Goal: Task Accomplishment & Management: Use online tool/utility

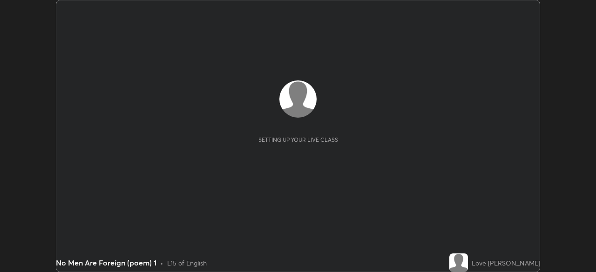
scroll to position [272, 595]
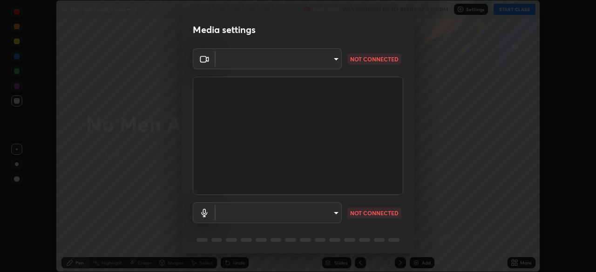
type input "68abbd0ba27f3b7b13d700706cc0a542acc53d6138fc99a51b3524be894f9c2a"
type input "c17f179a27d05cb872b71612fb377ed1280ec24d62f50840e7cc5c1a7b87f1b0"
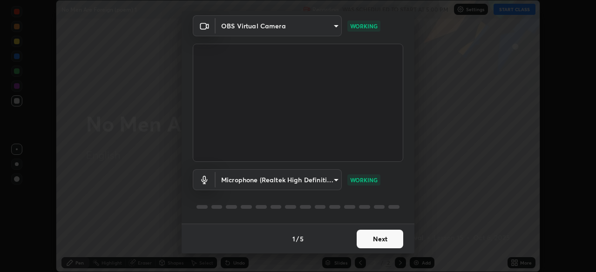
click at [367, 238] on button "Next" at bounding box center [379, 239] width 47 height 19
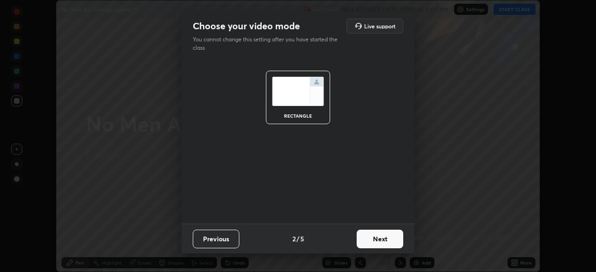
scroll to position [0, 0]
click at [371, 238] on button "Next" at bounding box center [379, 239] width 47 height 19
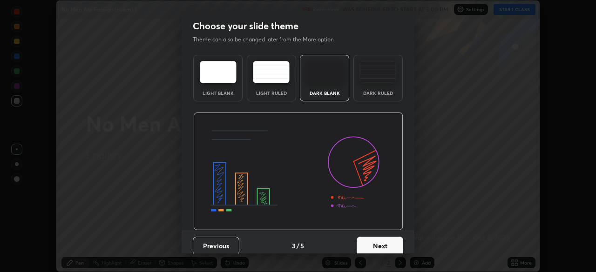
click at [372, 240] on button "Next" at bounding box center [379, 246] width 47 height 19
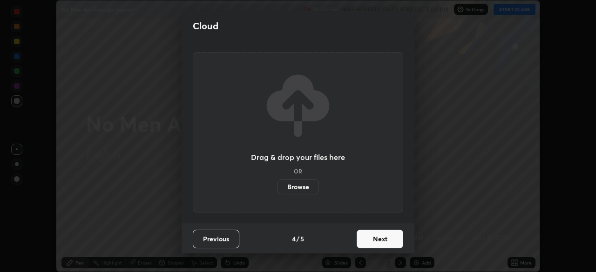
click at [372, 243] on button "Next" at bounding box center [379, 239] width 47 height 19
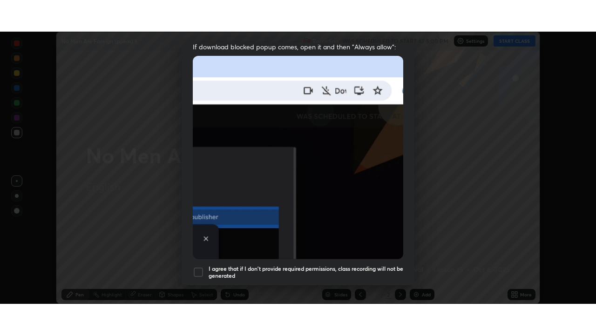
scroll to position [223, 0]
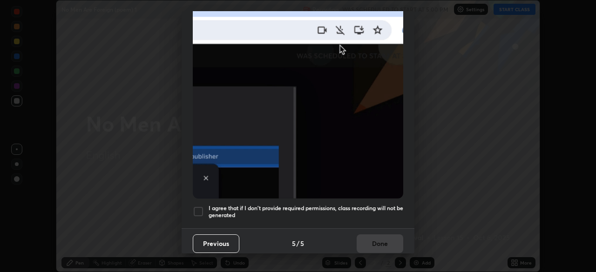
click at [195, 208] on div at bounding box center [198, 211] width 11 height 11
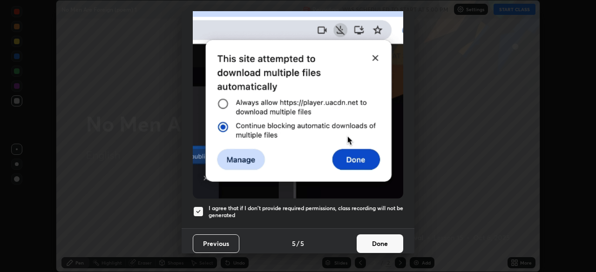
click at [363, 235] on button "Done" at bounding box center [379, 244] width 47 height 19
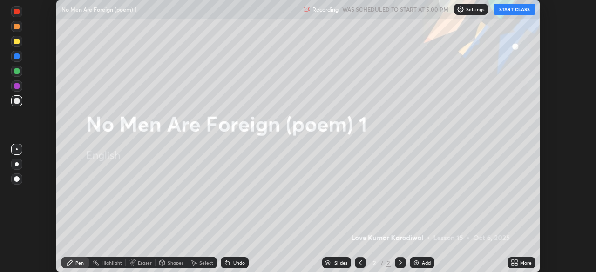
click at [521, 262] on div "More" at bounding box center [526, 263] width 12 height 5
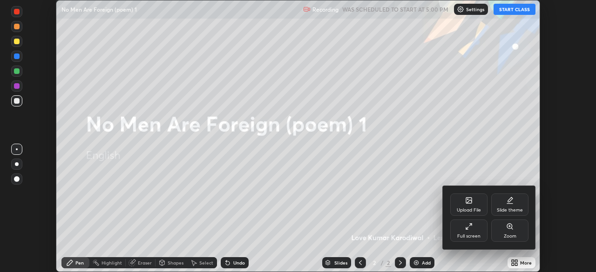
click at [467, 205] on div "Upload File" at bounding box center [468, 205] width 37 height 22
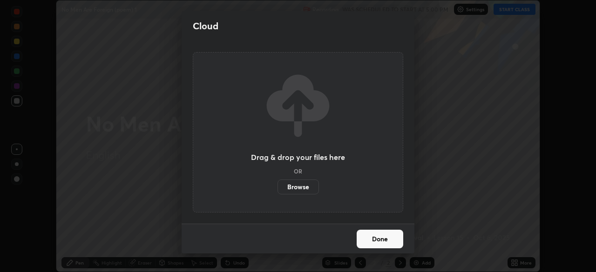
click at [295, 189] on label "Browse" at bounding box center [297, 187] width 41 height 15
click at [277, 189] on input "Browse" at bounding box center [277, 187] width 0 height 15
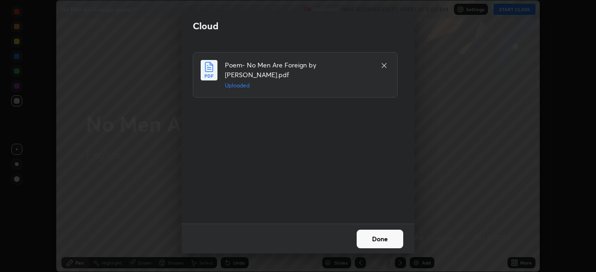
click at [370, 235] on button "Done" at bounding box center [379, 239] width 47 height 19
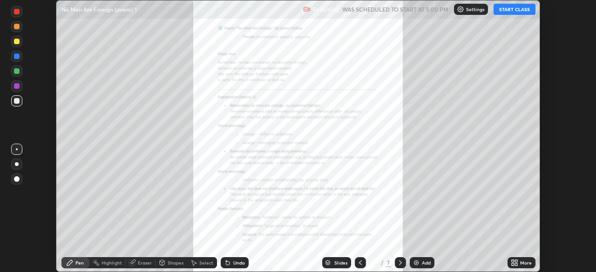
click at [510, 11] on button "START CLASS" at bounding box center [514, 9] width 42 height 11
click at [518, 263] on div "More" at bounding box center [521, 262] width 28 height 11
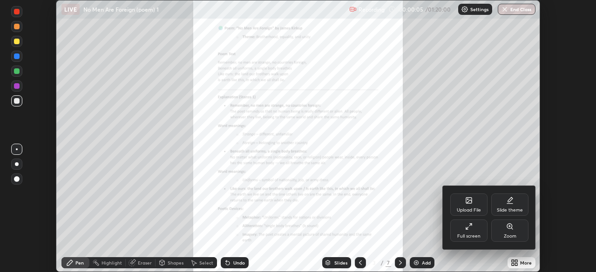
click at [466, 230] on div "Full screen" at bounding box center [468, 231] width 37 height 22
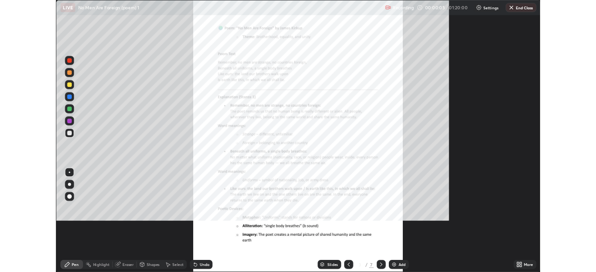
scroll to position [335, 596]
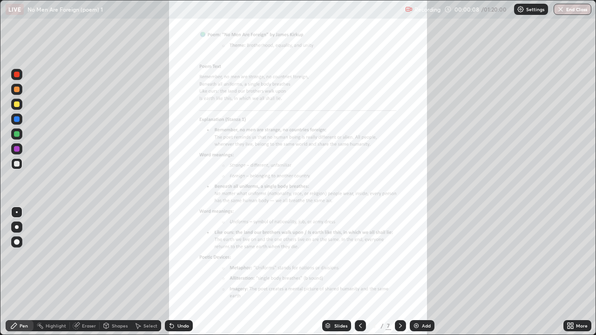
click at [580, 272] on div "More" at bounding box center [582, 325] width 12 height 5
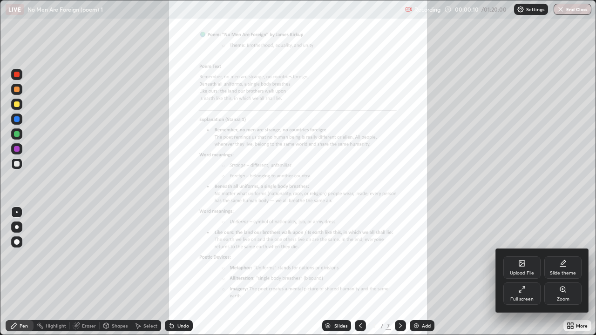
click at [557, 272] on div "Zoom" at bounding box center [562, 293] width 37 height 22
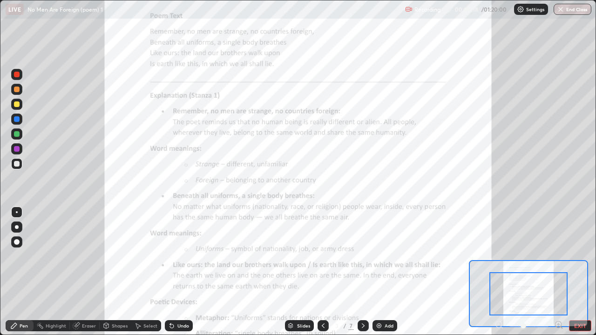
click at [175, 272] on div "Undo" at bounding box center [179, 325] width 28 height 11
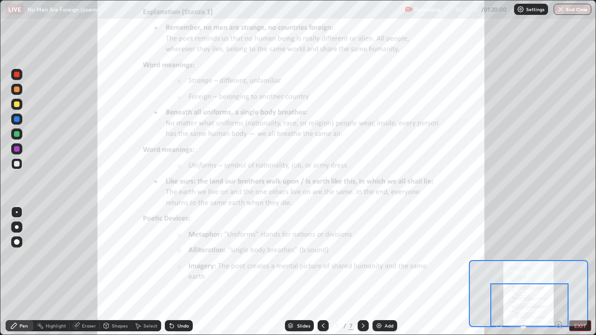
click at [363, 272] on icon at bounding box center [362, 325] width 7 height 7
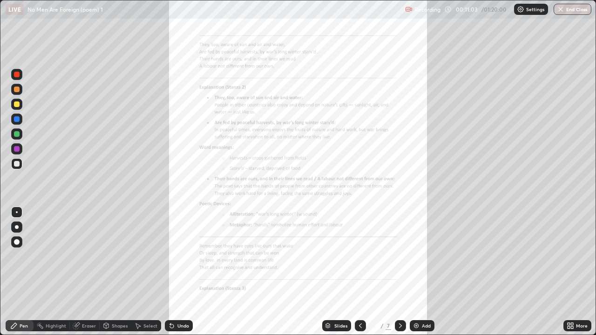
click at [571, 272] on icon at bounding box center [571, 324] width 2 height 2
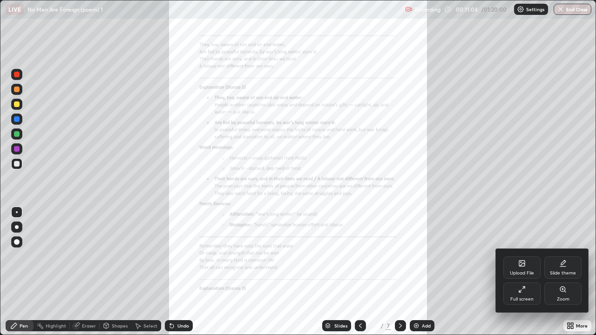
click at [564, 272] on div "Zoom" at bounding box center [562, 293] width 37 height 22
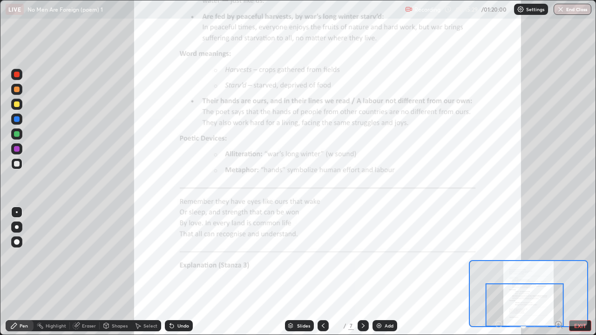
click at [361, 272] on div at bounding box center [362, 325] width 11 height 11
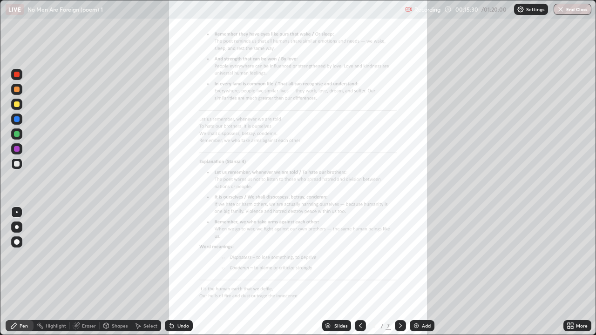
click at [577, 272] on div "More" at bounding box center [582, 325] width 12 height 5
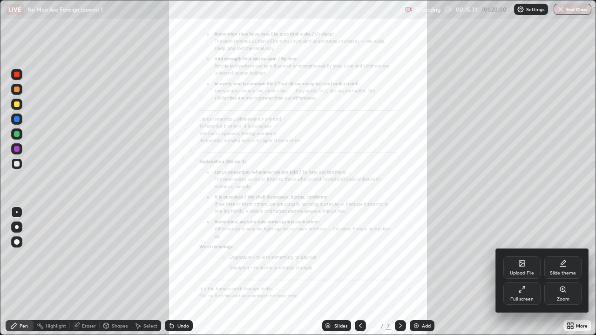
click at [559, 272] on icon at bounding box center [562, 289] width 7 height 7
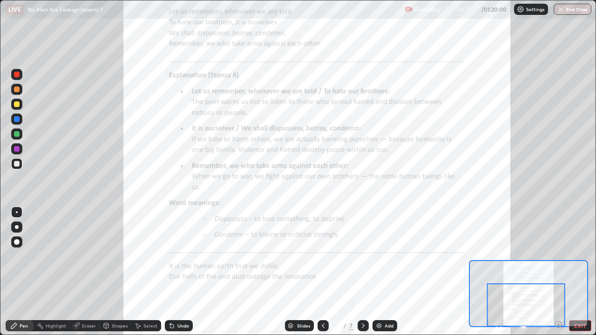
click at [363, 272] on icon at bounding box center [362, 325] width 7 height 7
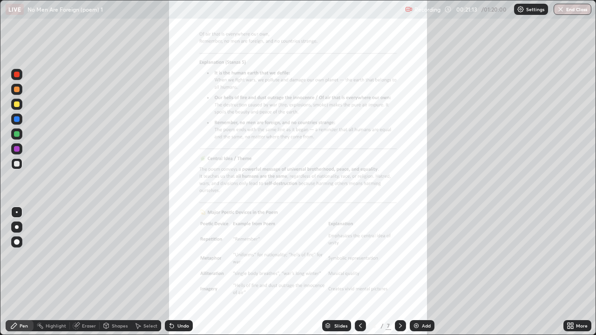
click at [576, 272] on div "More" at bounding box center [582, 325] width 12 height 5
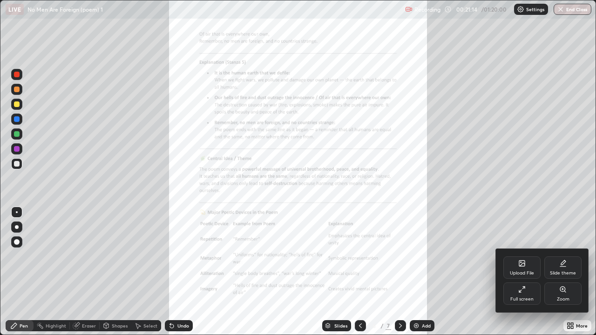
click at [564, 272] on div "Zoom" at bounding box center [562, 293] width 37 height 22
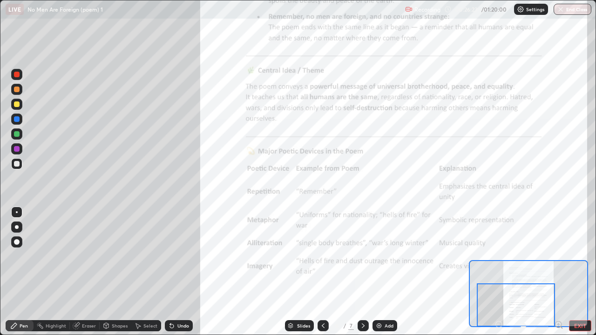
click at [578, 272] on button "EXIT" at bounding box center [580, 325] width 22 height 11
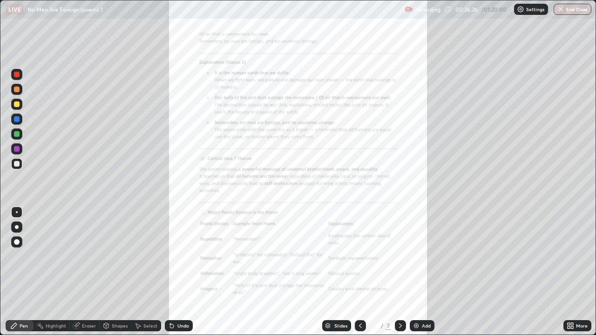
click at [578, 272] on div "More" at bounding box center [577, 325] width 28 height 11
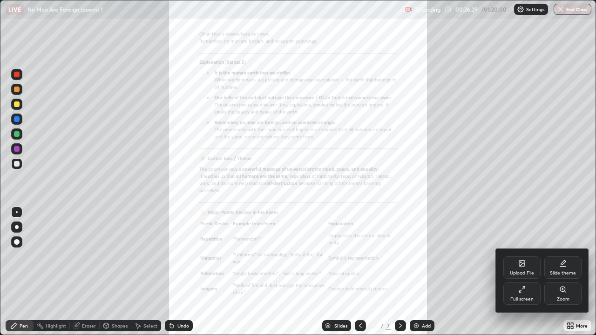
click at [522, 272] on icon at bounding box center [521, 289] width 7 height 7
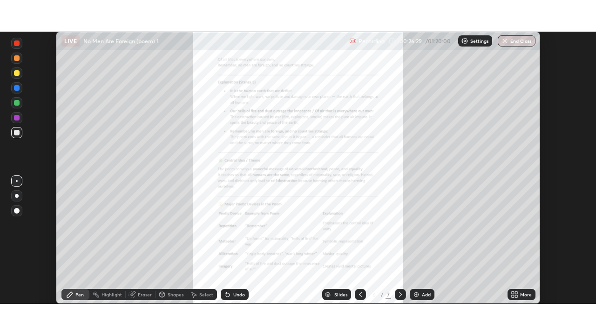
scroll to position [46260, 45937]
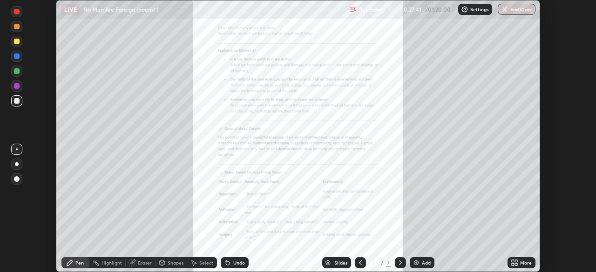
click at [424, 262] on div "Add" at bounding box center [426, 263] width 9 height 5
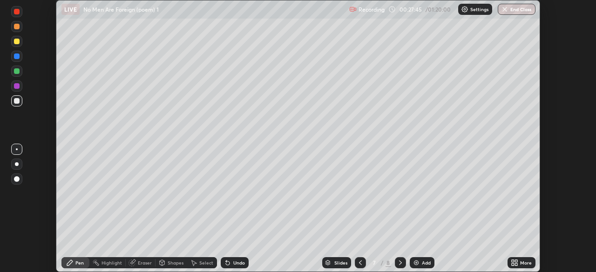
click at [517, 263] on icon at bounding box center [513, 262] width 7 height 7
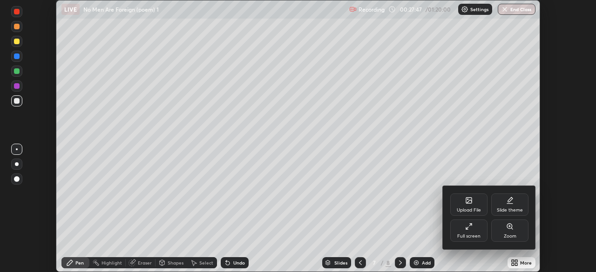
click at [472, 208] on div "Upload File" at bounding box center [468, 210] width 24 height 5
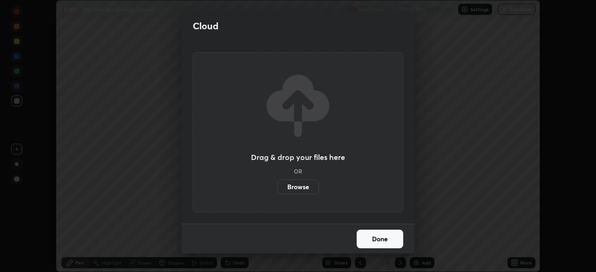
click at [305, 184] on label "Browse" at bounding box center [297, 187] width 41 height 15
click at [277, 184] on input "Browse" at bounding box center [277, 187] width 0 height 15
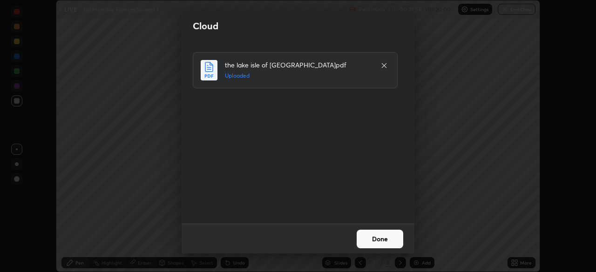
click at [387, 240] on button "Done" at bounding box center [379, 239] width 47 height 19
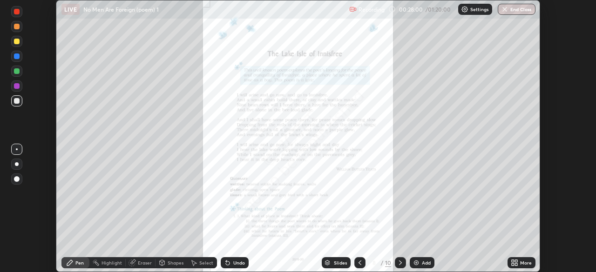
click at [519, 264] on div "More" at bounding box center [521, 262] width 28 height 11
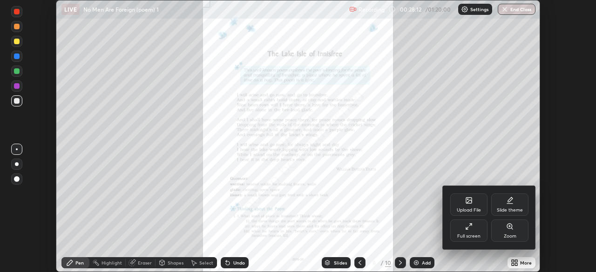
click at [467, 228] on icon at bounding box center [468, 226] width 7 height 7
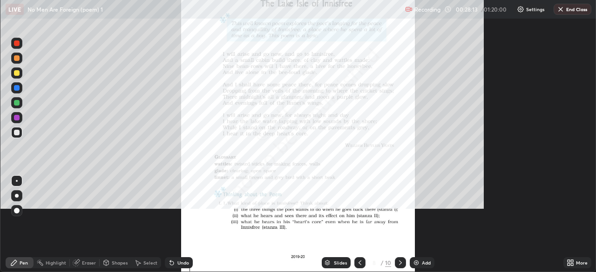
scroll to position [335, 596]
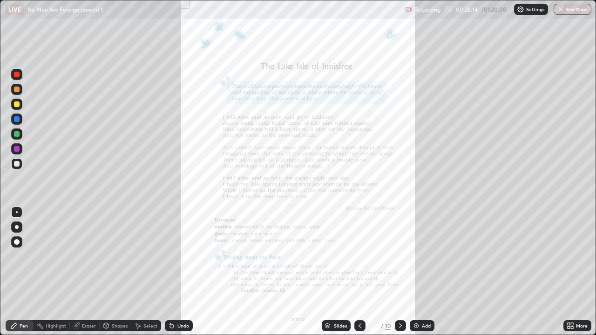
click at [572, 272] on icon at bounding box center [571, 324] width 2 height 2
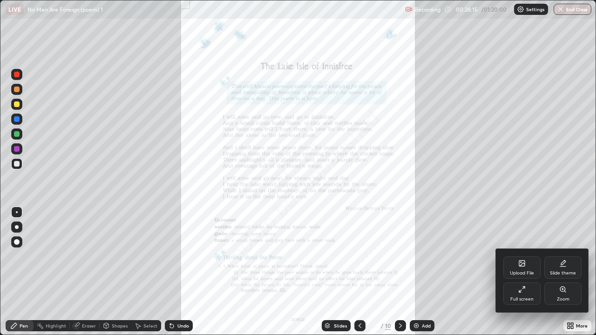
click at [559, 272] on div "Zoom" at bounding box center [562, 293] width 37 height 22
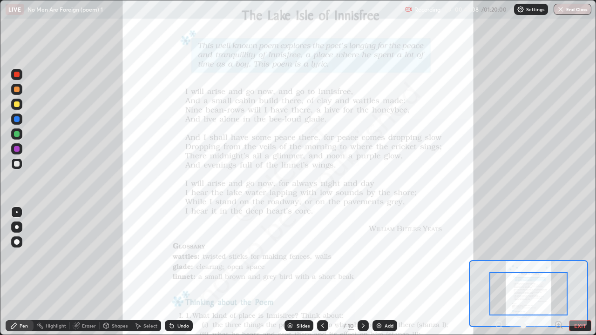
click at [579, 272] on button "EXIT" at bounding box center [580, 325] width 22 height 11
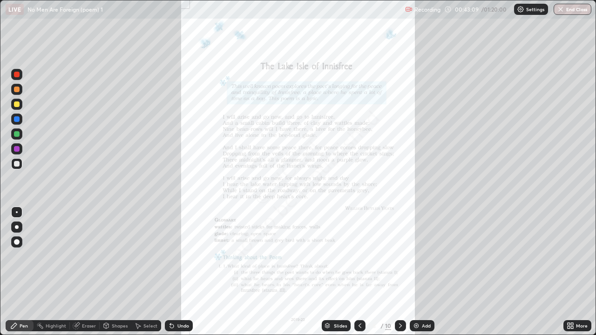
click at [571, 272] on icon at bounding box center [571, 324] width 2 height 2
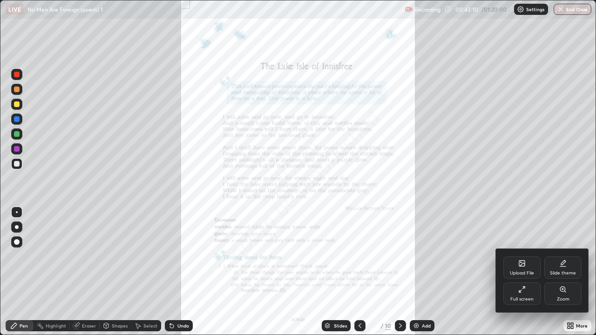
click at [519, 272] on icon at bounding box center [520, 291] width 2 height 2
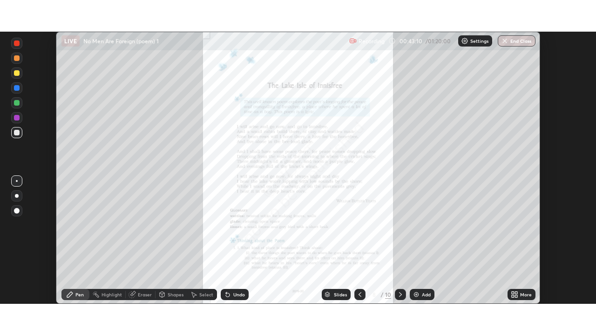
scroll to position [46260, 45937]
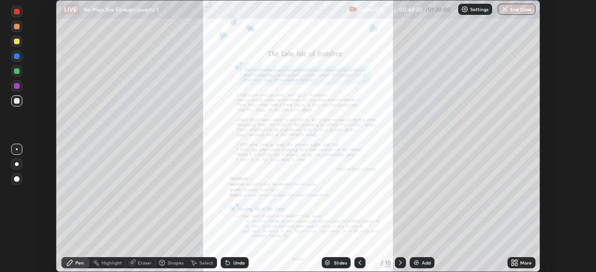
click at [520, 263] on div "More" at bounding box center [526, 263] width 12 height 5
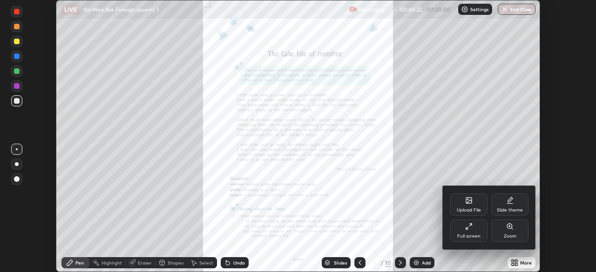
click at [470, 204] on icon at bounding box center [468, 200] width 7 height 7
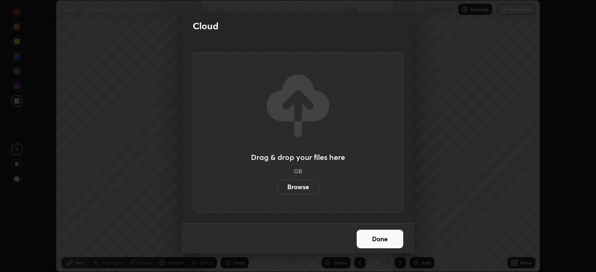
click at [292, 186] on label "Browse" at bounding box center [297, 187] width 41 height 15
click at [277, 186] on input "Browse" at bounding box center [277, 187] width 0 height 15
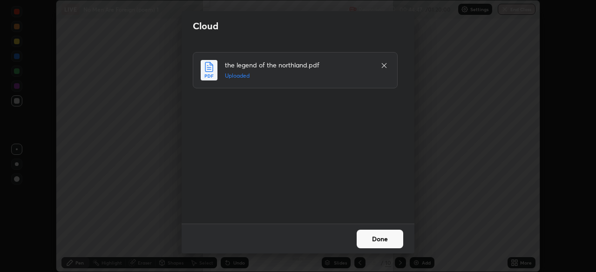
click at [374, 237] on button "Done" at bounding box center [379, 239] width 47 height 19
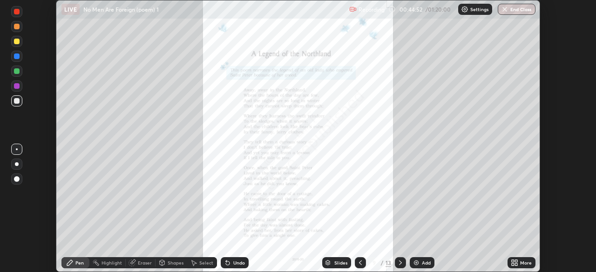
click at [399, 263] on icon at bounding box center [399, 262] width 7 height 7
click at [517, 262] on icon at bounding box center [513, 262] width 7 height 7
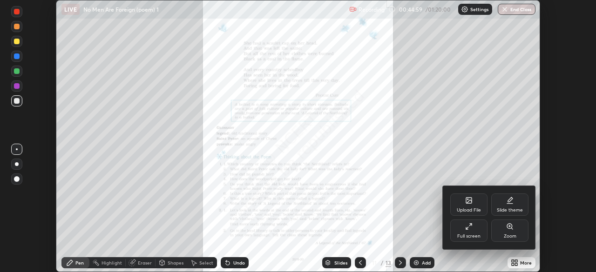
click at [473, 231] on div "Full screen" at bounding box center [468, 231] width 37 height 22
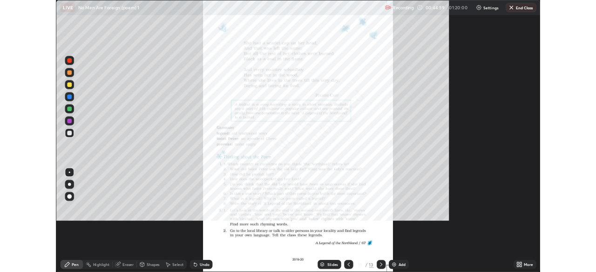
scroll to position [335, 596]
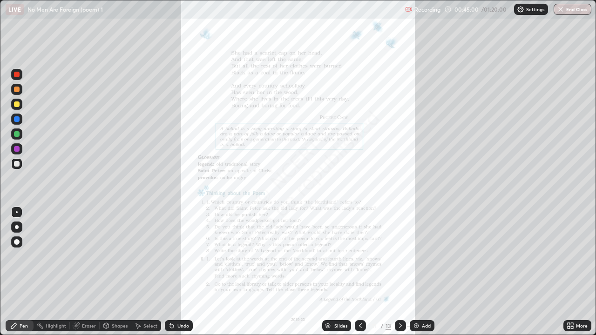
click at [570, 272] on icon at bounding box center [571, 324] width 2 height 2
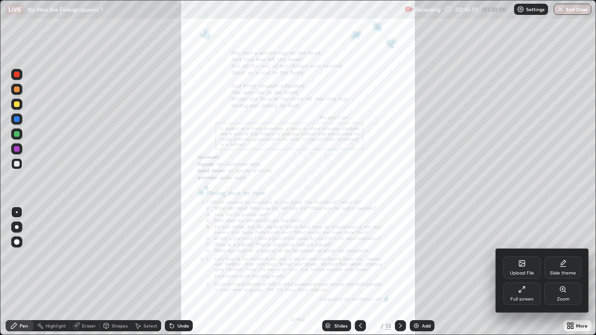
click at [557, 272] on div "Zoom" at bounding box center [563, 299] width 13 height 5
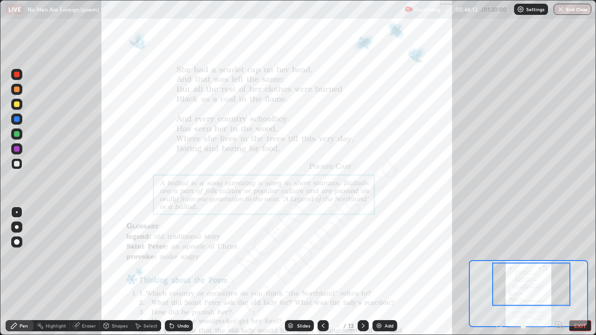
click at [322, 272] on icon at bounding box center [322, 325] width 7 height 7
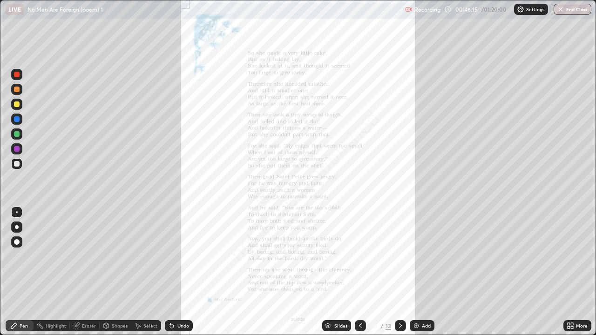
click at [360, 272] on icon at bounding box center [360, 325] width 3 height 5
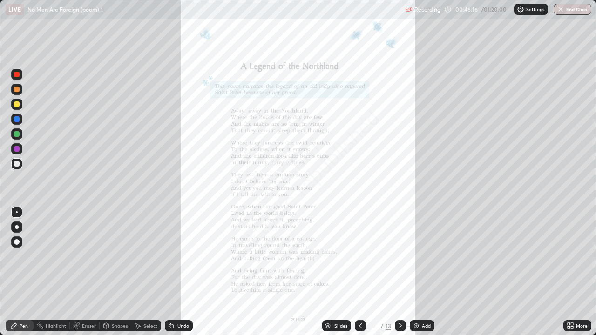
click at [568, 272] on icon at bounding box center [568, 327] width 2 height 2
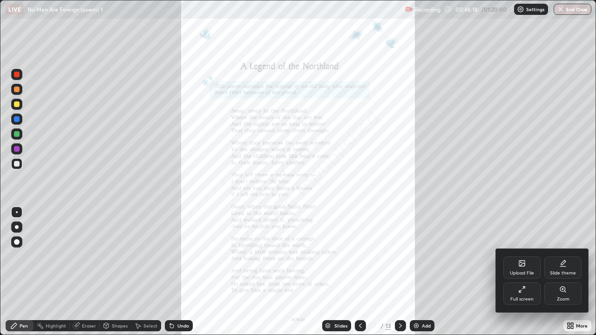
click at [522, 272] on icon at bounding box center [521, 289] width 7 height 7
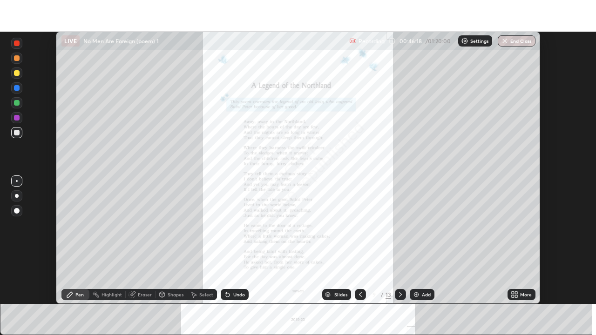
scroll to position [46260, 45937]
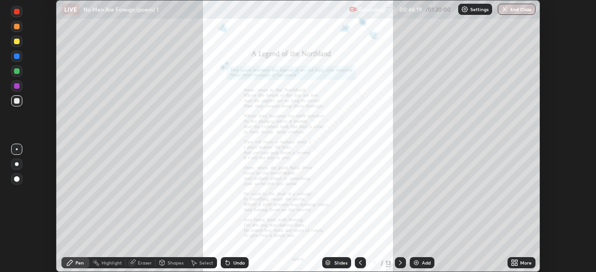
click at [519, 262] on div "More" at bounding box center [521, 262] width 28 height 11
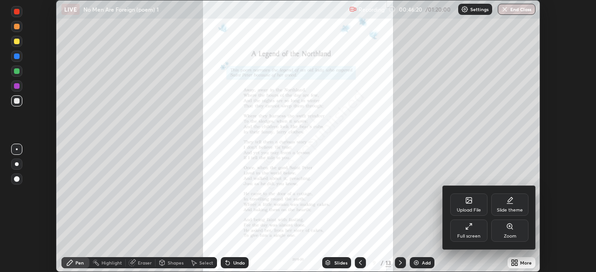
click at [474, 226] on div "Full screen" at bounding box center [468, 231] width 37 height 22
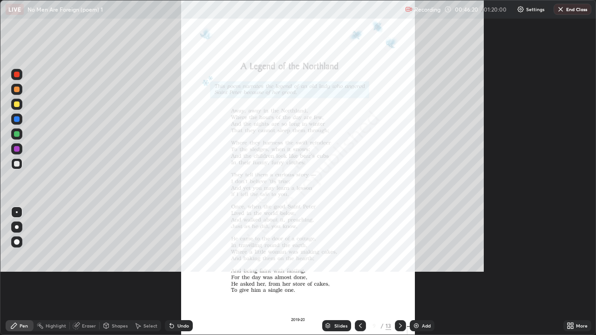
scroll to position [335, 596]
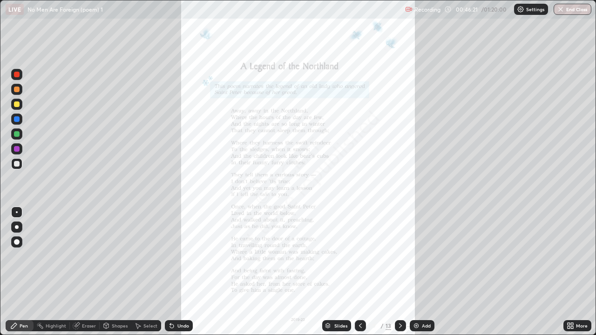
click at [570, 272] on icon at bounding box center [571, 324] width 2 height 2
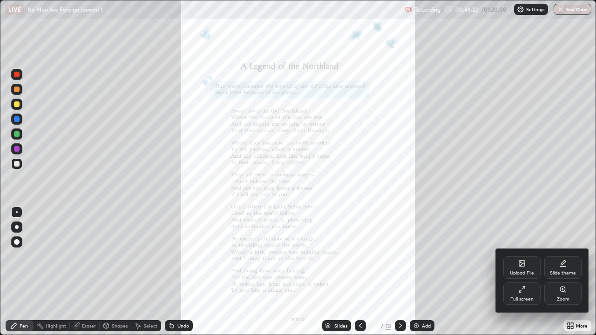
click at [555, 272] on div "Zoom" at bounding box center [562, 293] width 37 height 22
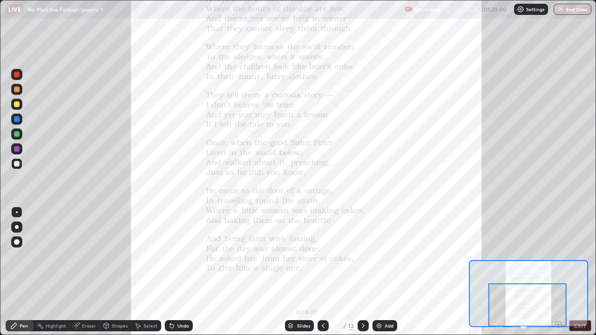
click at [362, 272] on icon at bounding box center [363, 325] width 3 height 5
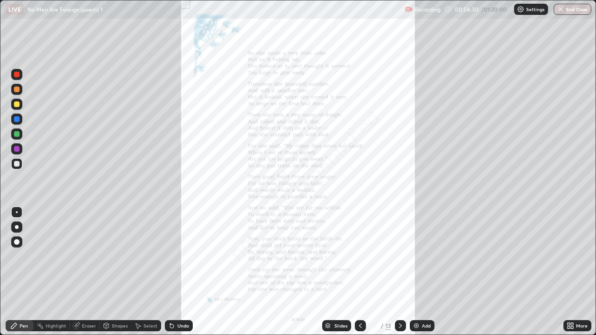
click at [577, 272] on div "More" at bounding box center [582, 325] width 12 height 5
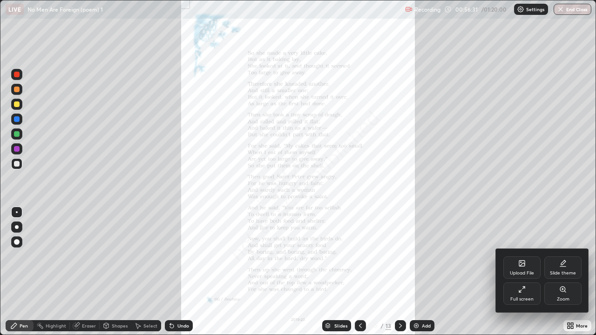
click at [559, 272] on div "Zoom" at bounding box center [562, 293] width 37 height 22
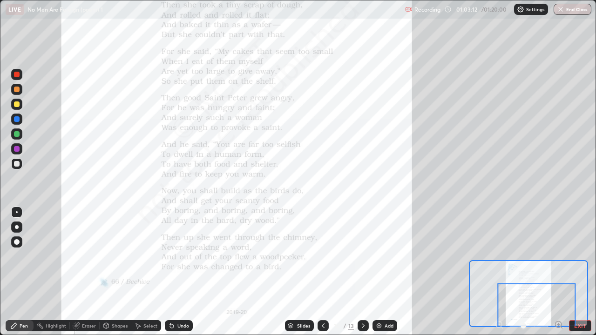
click at [362, 272] on icon at bounding box center [362, 325] width 7 height 7
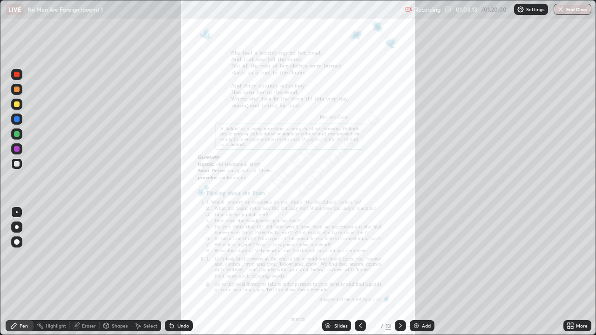
click at [570, 272] on icon at bounding box center [571, 327] width 2 height 2
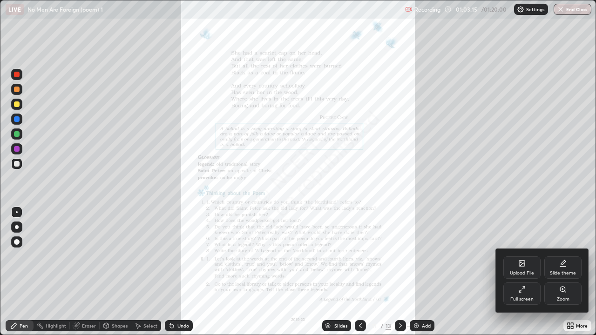
click at [555, 272] on div "Zoom" at bounding box center [562, 293] width 37 height 22
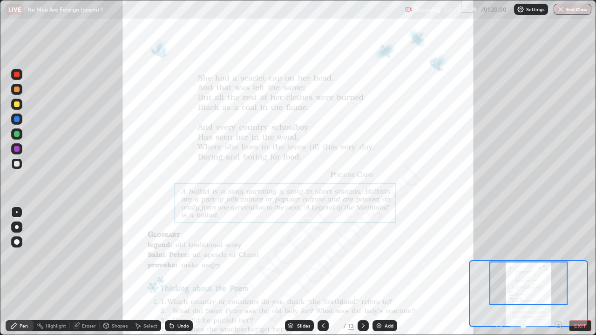
click at [577, 272] on button "EXIT" at bounding box center [580, 325] width 22 height 11
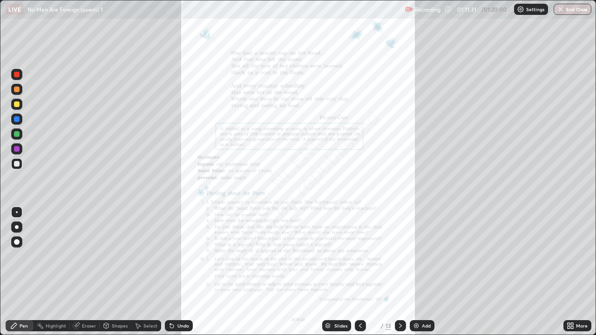
click at [576, 272] on div "More" at bounding box center [577, 325] width 28 height 11
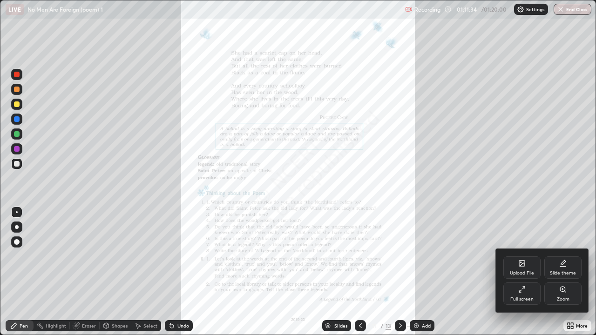
click at [570, 272] on div at bounding box center [298, 167] width 596 height 335
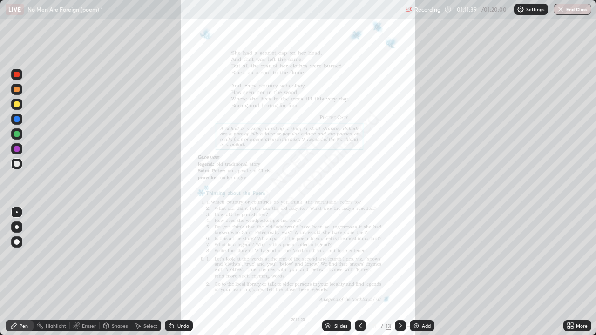
click at [570, 13] on button "End Class" at bounding box center [572, 9] width 38 height 11
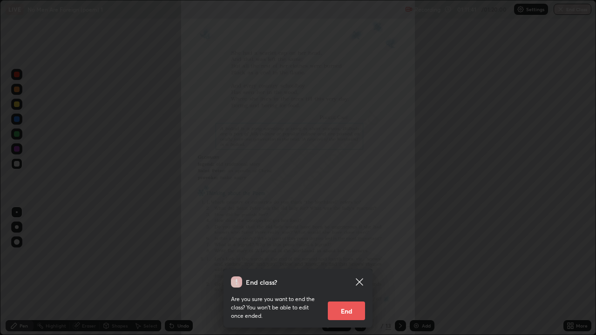
click at [347, 272] on button "End" at bounding box center [346, 311] width 37 height 19
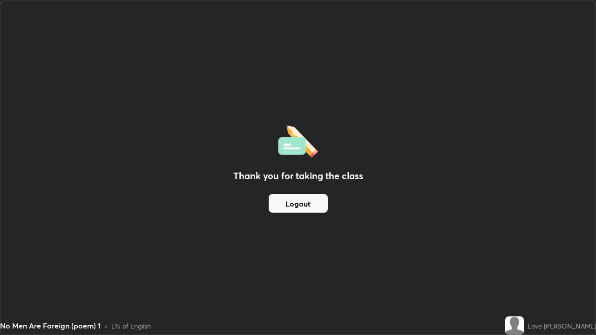
click at [287, 198] on button "Logout" at bounding box center [297, 203] width 59 height 19
click at [282, 201] on button "Logout" at bounding box center [297, 203] width 59 height 19
click at [283, 201] on button "Logout" at bounding box center [297, 203] width 59 height 19
click at [276, 201] on button "Logout" at bounding box center [297, 203] width 59 height 19
click at [286, 201] on button "Logout" at bounding box center [297, 203] width 59 height 19
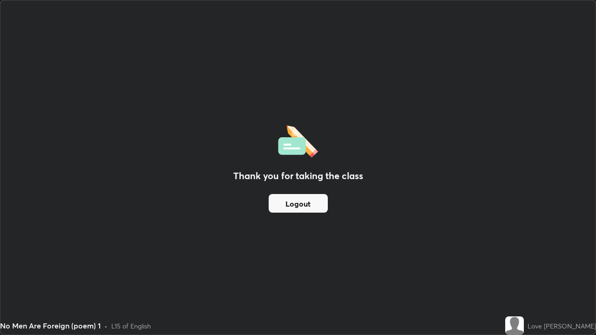
click at [282, 202] on button "Logout" at bounding box center [297, 203] width 59 height 19
click at [292, 203] on button "Logout" at bounding box center [297, 203] width 59 height 19
click at [281, 204] on button "Logout" at bounding box center [297, 203] width 59 height 19
click at [280, 204] on button "Logout" at bounding box center [297, 203] width 59 height 19
click at [289, 204] on button "Logout" at bounding box center [297, 203] width 59 height 19
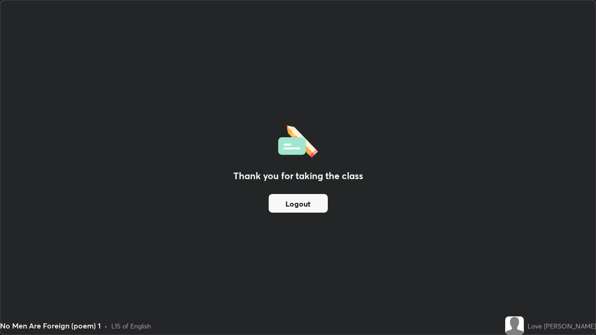
click at [282, 205] on button "Logout" at bounding box center [297, 203] width 59 height 19
click at [290, 204] on button "Logout" at bounding box center [297, 203] width 59 height 19
click at [282, 204] on button "Logout" at bounding box center [297, 203] width 59 height 19
click at [291, 203] on button "Logout" at bounding box center [297, 203] width 59 height 19
click at [284, 204] on button "Logout" at bounding box center [297, 203] width 59 height 19
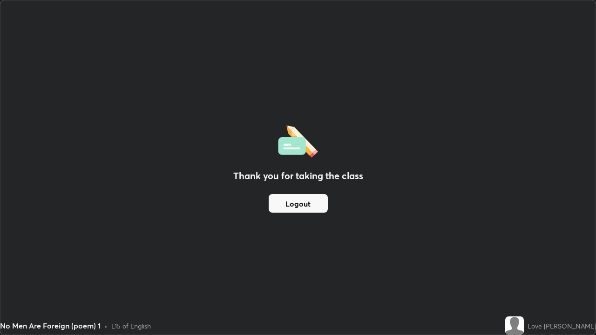
click at [294, 205] on button "Logout" at bounding box center [297, 203] width 59 height 19
click at [285, 206] on button "Logout" at bounding box center [297, 203] width 59 height 19
click at [293, 205] on button "Logout" at bounding box center [297, 203] width 59 height 19
click at [285, 205] on button "Logout" at bounding box center [297, 203] width 59 height 19
click at [238, 233] on div "Thank you for taking the class Logout" at bounding box center [297, 167] width 595 height 334
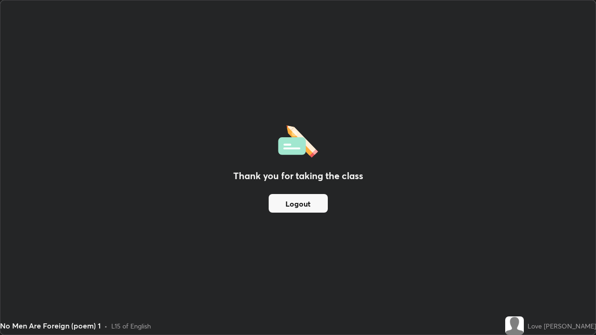
click at [243, 238] on div "Thank you for taking the class Logout" at bounding box center [297, 167] width 595 height 334
